Goal: Task Accomplishment & Management: Manage account settings

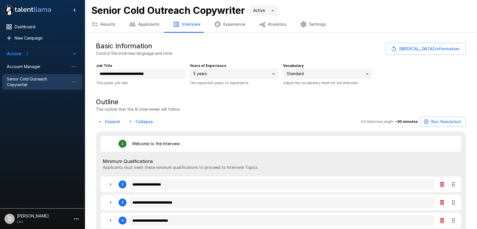
type textarea "*"
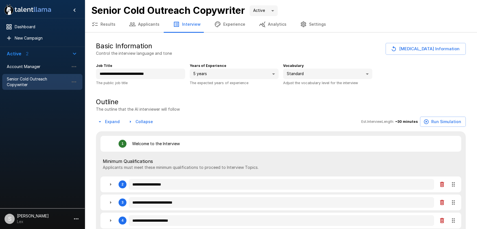
type textarea "*"
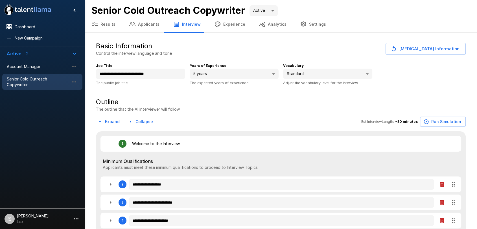
type textarea "*"
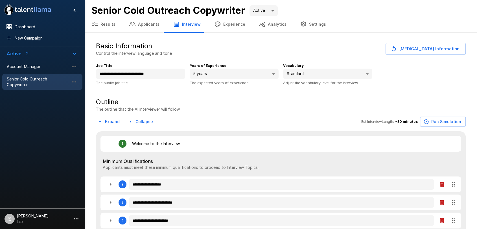
type textarea "*"
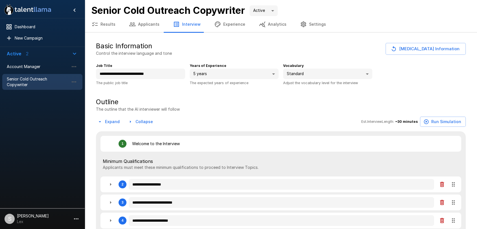
type textarea "*"
click at [37, 64] on div "Account Manager" at bounding box center [42, 66] width 80 height 10
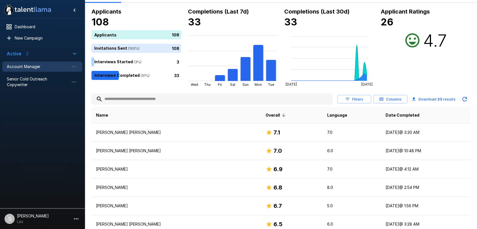
scroll to position [26, 0]
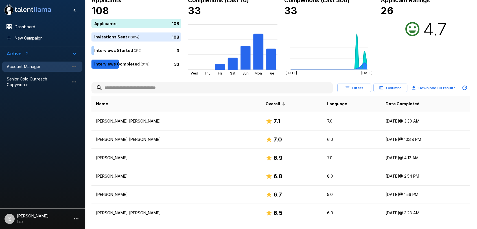
scroll to position [19, 0]
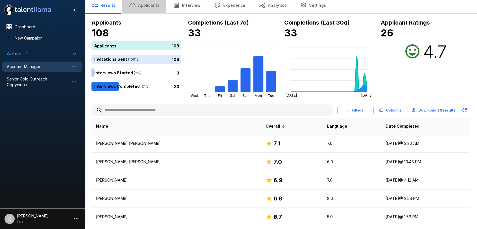
click at [152, 4] on button "Applicants" at bounding box center [144, 5] width 44 height 16
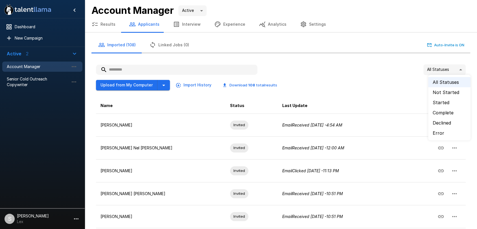
click at [461, 71] on body ".st0{fill:#FFFFFF;} .st1{fill:#76a4ed;} Dashboard New Campaign Active 2 Account…" at bounding box center [240, 114] width 481 height 229
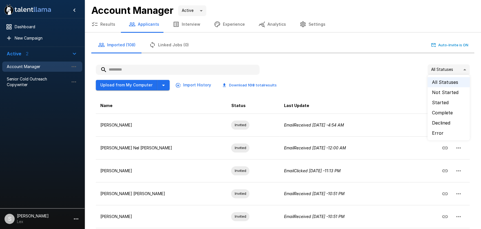
click at [440, 129] on li "Error" at bounding box center [449, 133] width 42 height 10
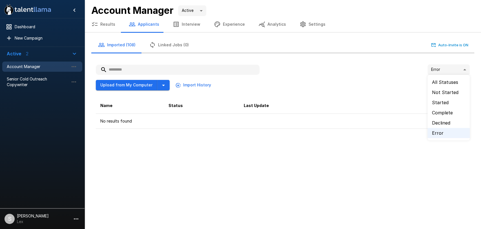
click at [465, 68] on body ".st0{fill:#FFFFFF;} .st1{fill:#76a4ed;} Dashboard New Campaign Active 2 Account…" at bounding box center [240, 114] width 481 height 229
click at [452, 83] on li "All Statuses" at bounding box center [449, 82] width 42 height 10
type input "**"
